Goal: Task Accomplishment & Management: Use online tool/utility

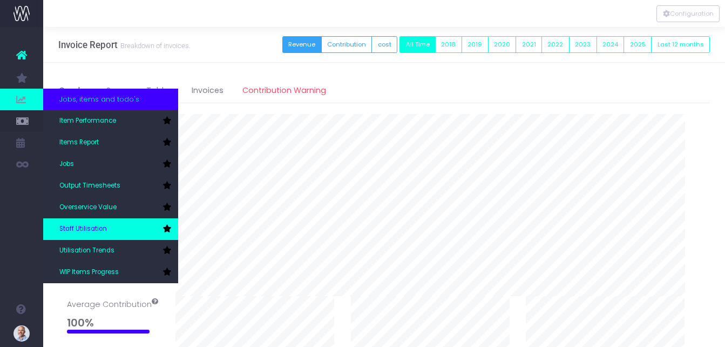
click at [87, 232] on span "Staff Utilisation" at bounding box center [83, 229] width 48 height 10
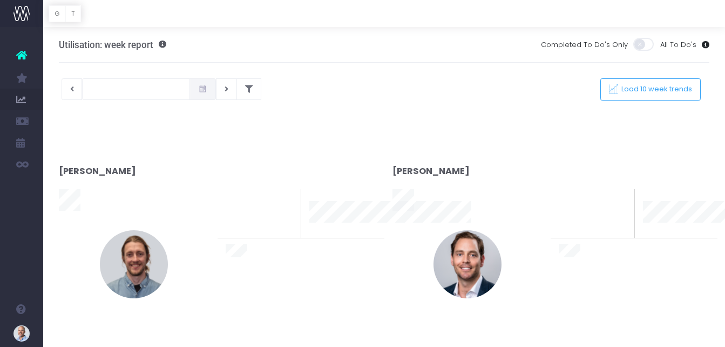
type input "13-08-2025"
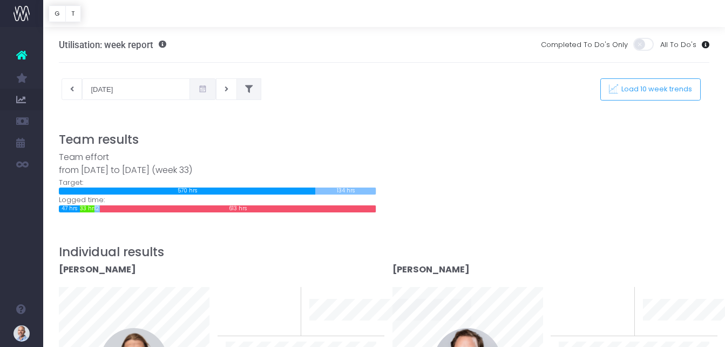
click at [247, 89] on icon at bounding box center [249, 89] width 8 height 0
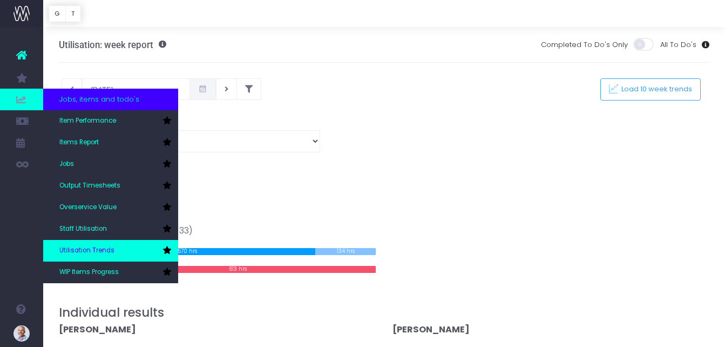
click at [97, 249] on span "Utilisation Trends" at bounding box center [86, 251] width 55 height 10
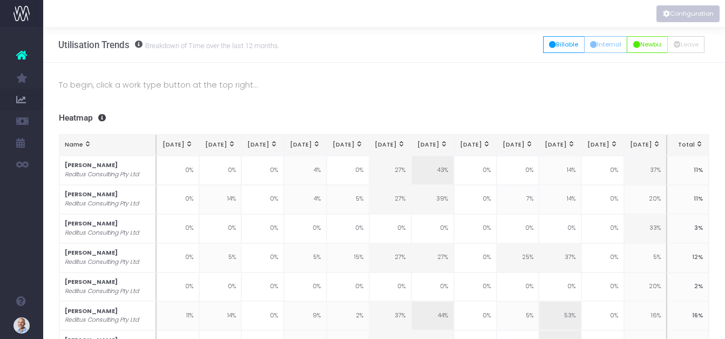
click at [668, 14] on icon "Vertical button group" at bounding box center [666, 14] width 7 height 0
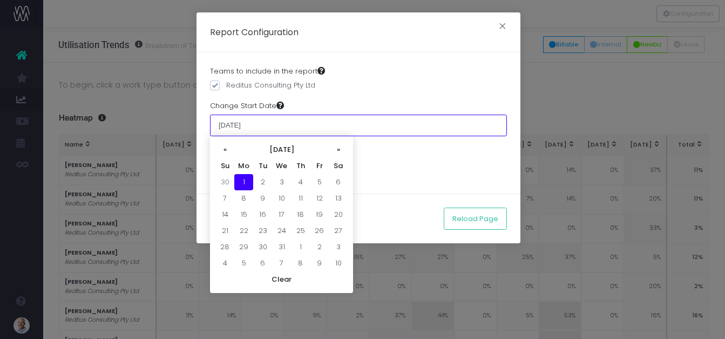
click at [247, 125] on input "01 July 2024" at bounding box center [358, 125] width 297 height 22
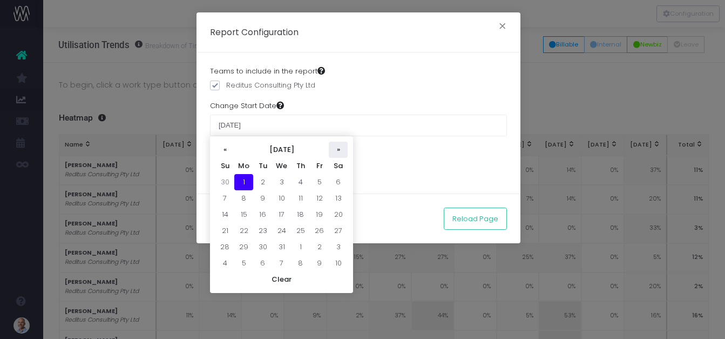
click at [336, 151] on th "»" at bounding box center [338, 149] width 19 height 16
click at [300, 180] on td "1" at bounding box center [300, 182] width 19 height 16
type input "[DATE]"
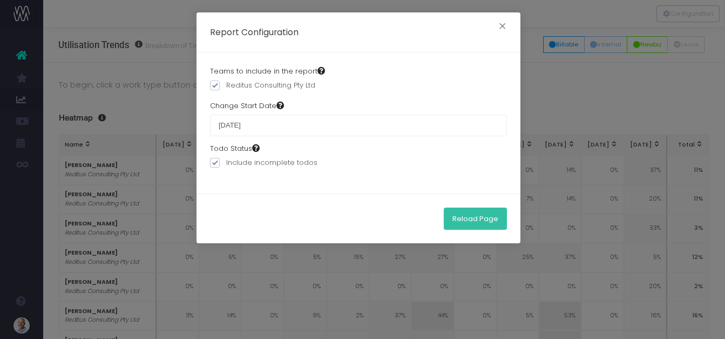
click at [481, 220] on button "Reload Page" at bounding box center [475, 218] width 63 height 22
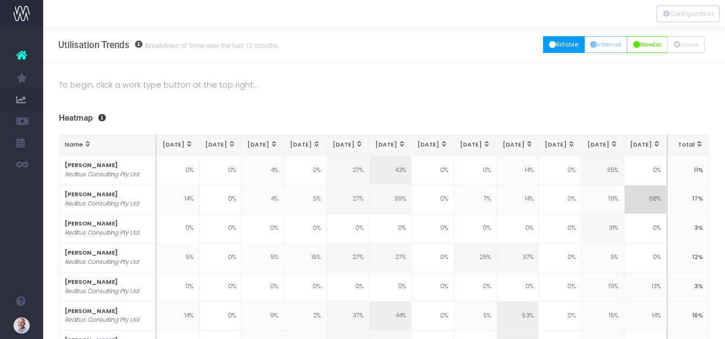
click at [553, 41] on button "Billable" at bounding box center [564, 44] width 42 height 17
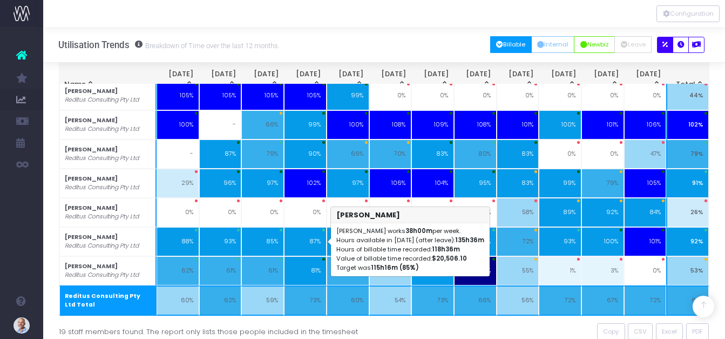
scroll to position [624, 0]
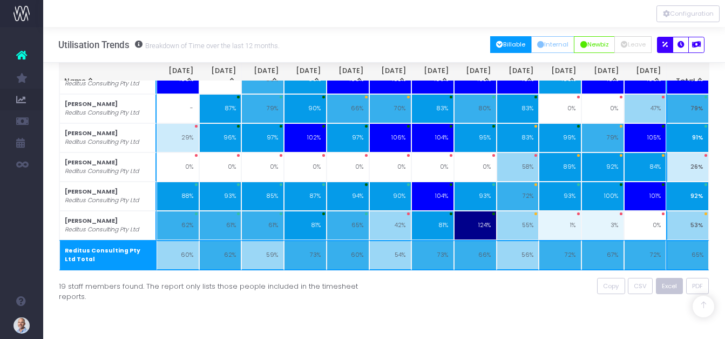
click at [671, 288] on span "Excel" at bounding box center [669, 285] width 15 height 9
